Goal: Information Seeking & Learning: Learn about a topic

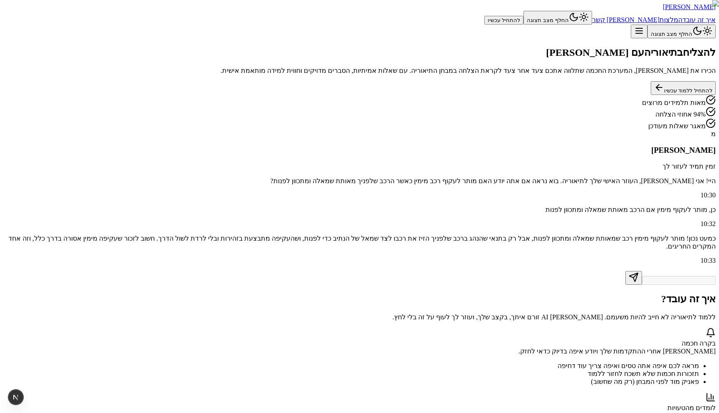
click at [651, 95] on button "להתחיל ללמוד עכשיו" at bounding box center [683, 88] width 65 height 14
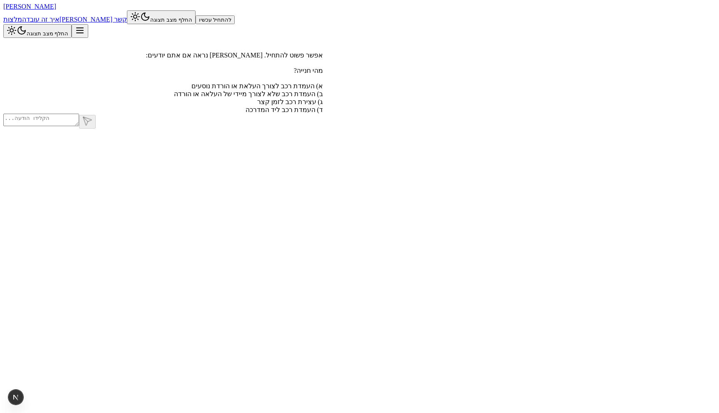
click at [79, 126] on textarea at bounding box center [41, 120] width 76 height 12
type textarea "d"
type textarea "ג"
